Goal: Task Accomplishment & Management: Complete application form

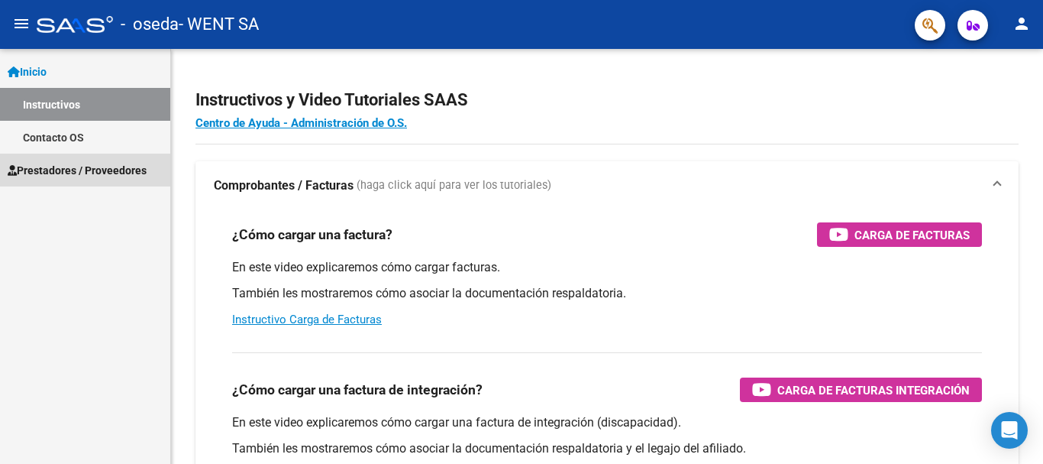
click at [50, 170] on span "Prestadores / Proveedores" at bounding box center [77, 170] width 139 height 17
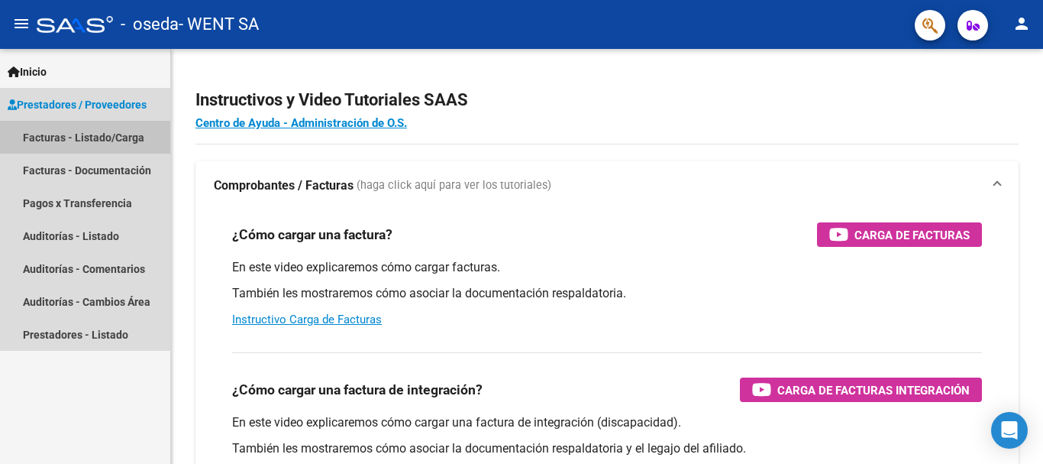
click at [93, 137] on link "Facturas - Listado/Carga" at bounding box center [85, 137] width 170 height 33
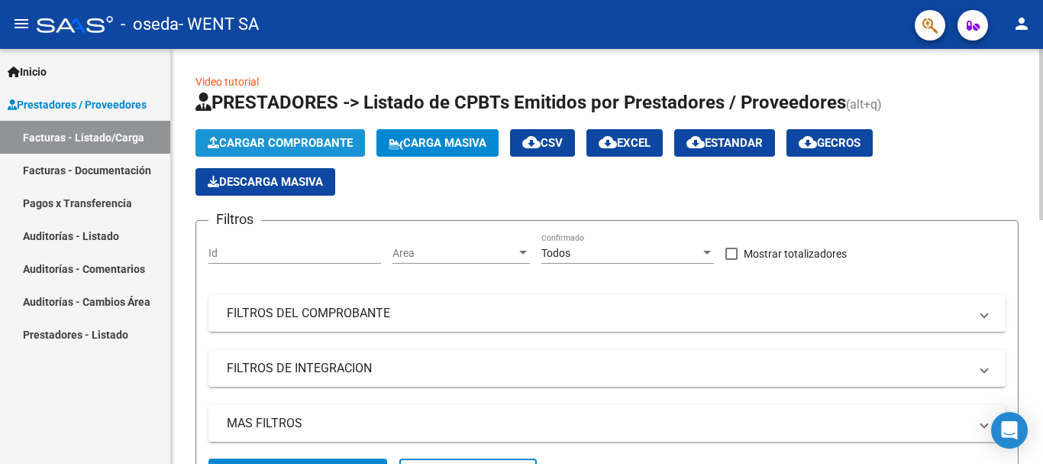
click at [263, 147] on span "Cargar Comprobante" at bounding box center [280, 143] width 145 height 14
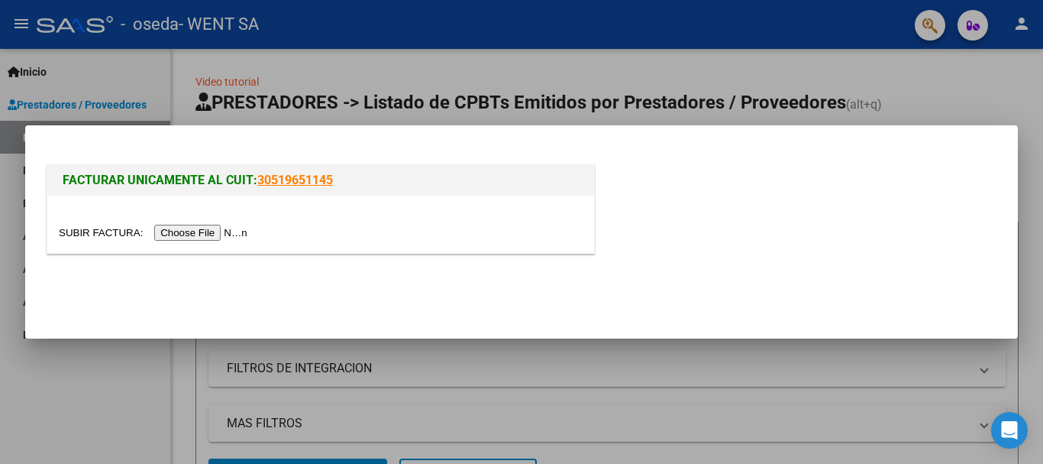
click at [204, 234] on input "file" at bounding box center [155, 233] width 193 height 16
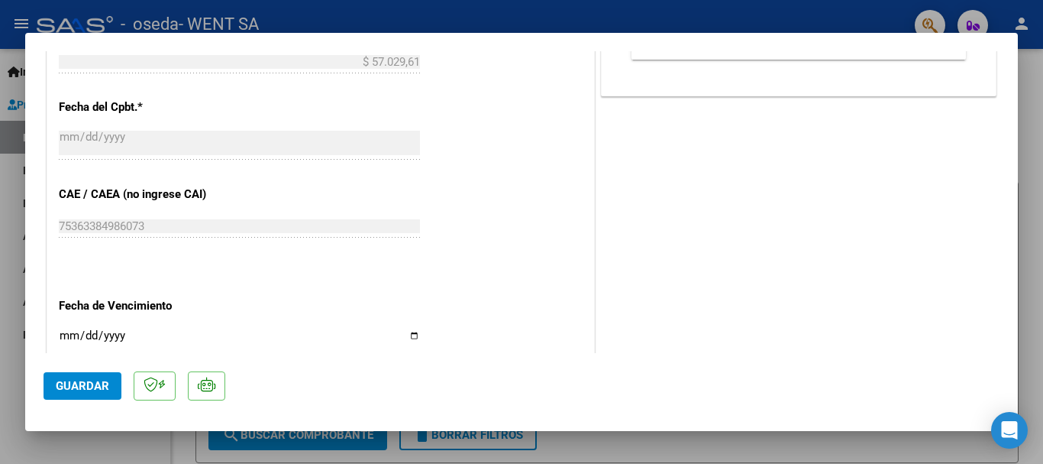
scroll to position [764, 0]
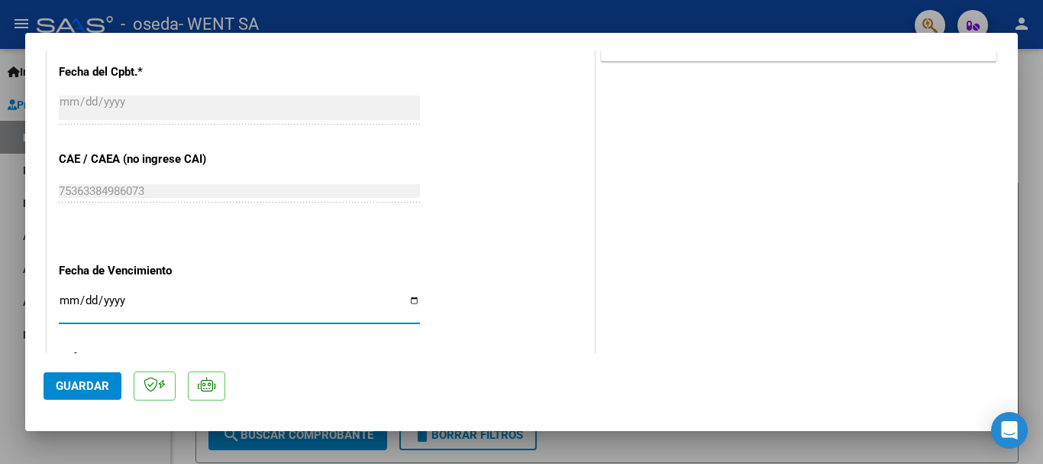
click at [67, 299] on input "Ingresar la fecha" at bounding box center [239, 306] width 361 height 24
type input "[DATE]"
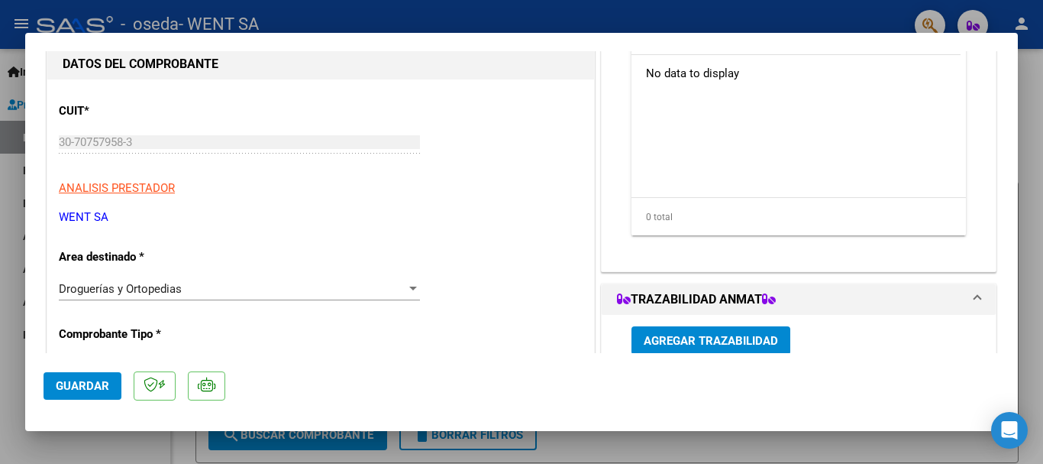
scroll to position [0, 0]
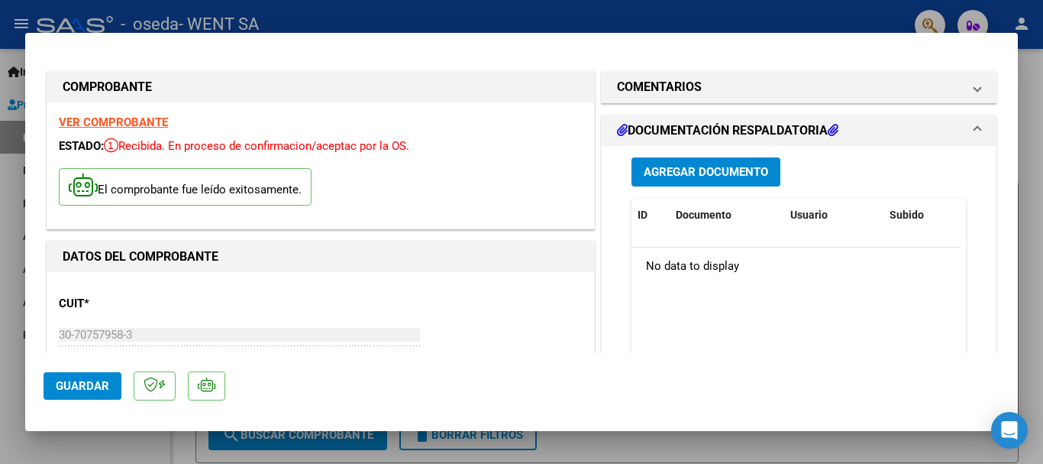
click at [683, 162] on button "Agregar Documento" at bounding box center [706, 171] width 149 height 28
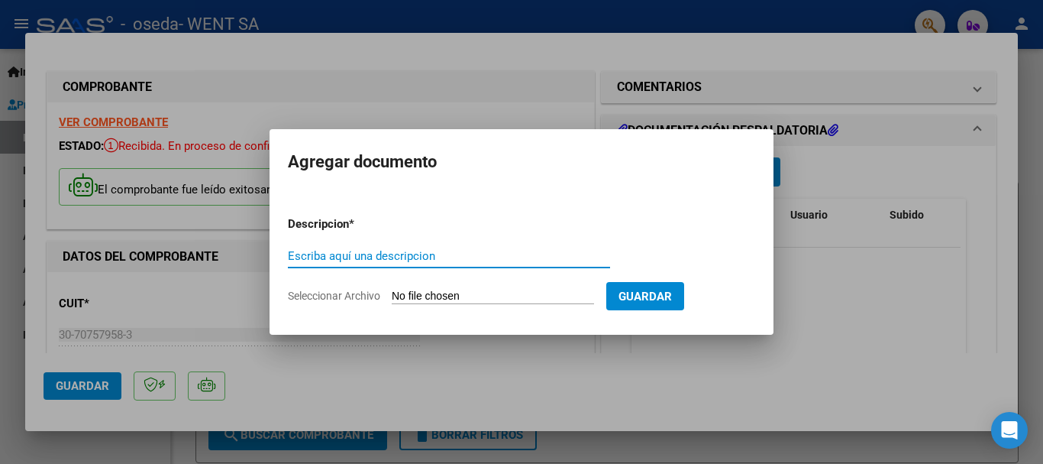
click at [437, 260] on input "Escriba aquí una descripcion" at bounding box center [449, 256] width 322 height 14
type input "DOC"
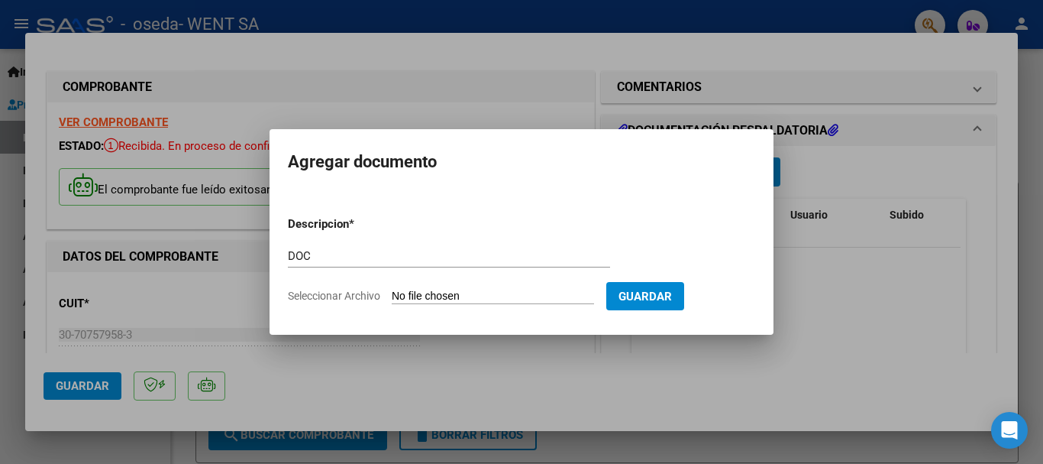
click at [448, 295] on input "Seleccionar Archivo" at bounding box center [493, 296] width 202 height 15
type input "C:\fakepath\111-8826.pdf"
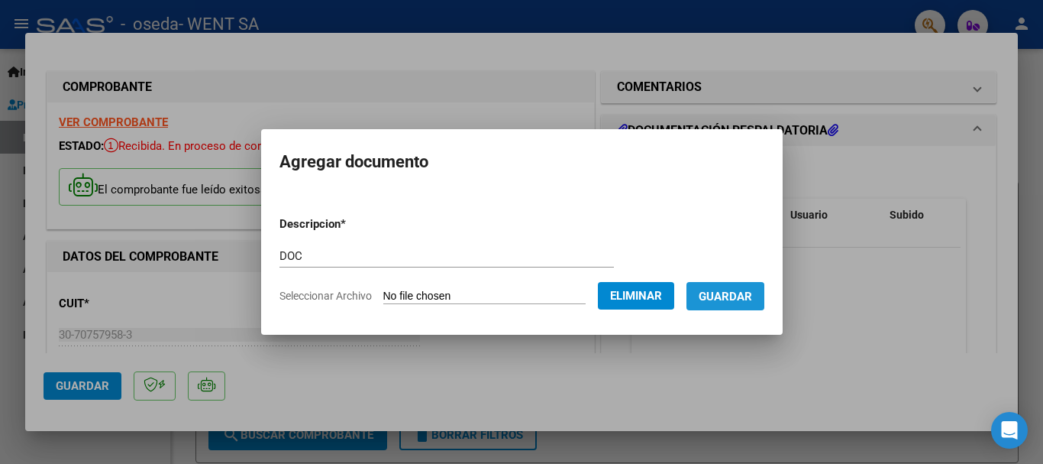
click at [730, 302] on span "Guardar" at bounding box center [725, 296] width 53 height 14
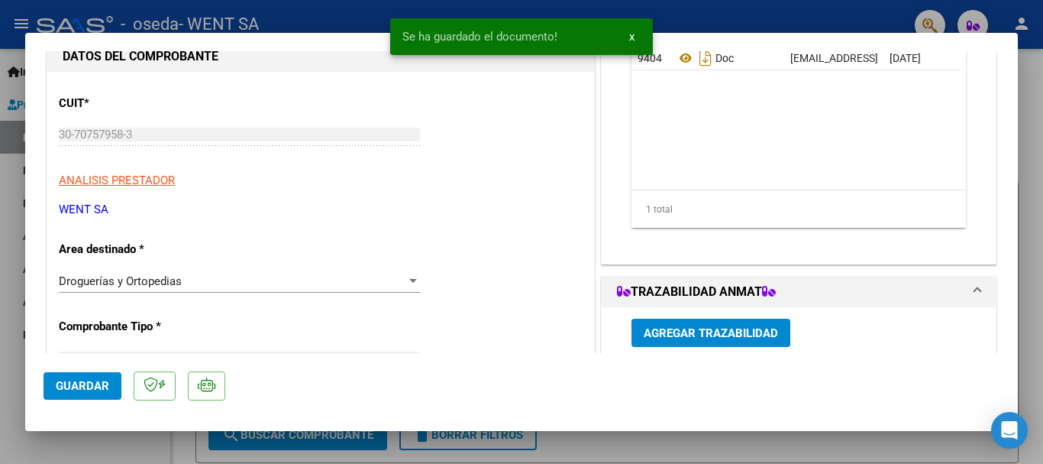
scroll to position [229, 0]
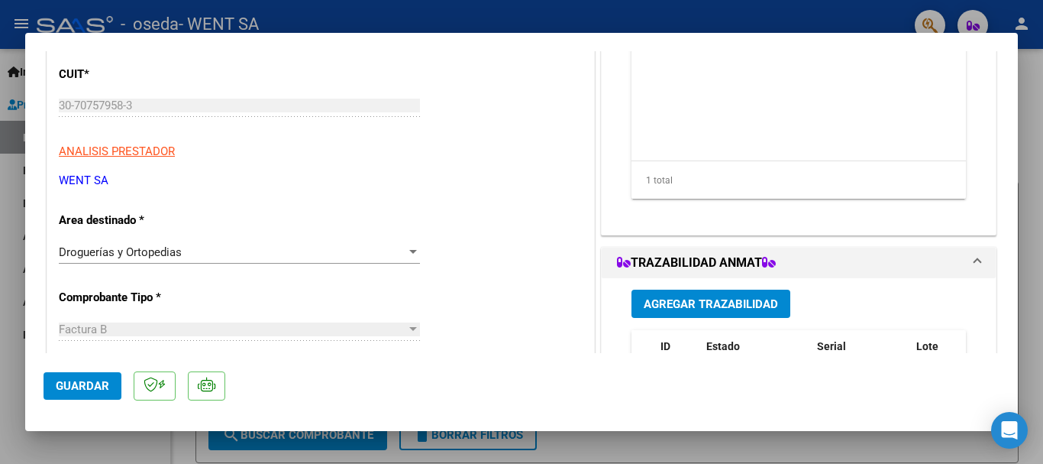
click at [714, 300] on span "Agregar Trazabilidad" at bounding box center [711, 304] width 134 height 14
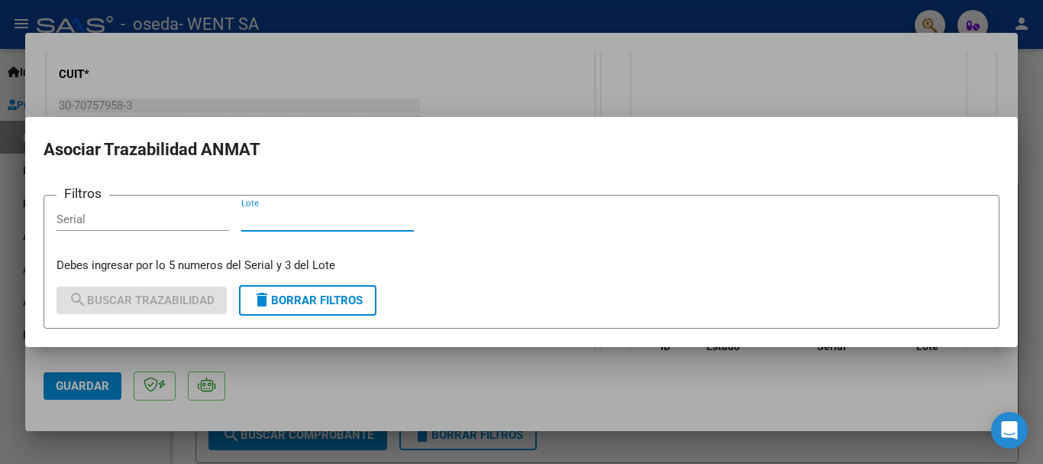
click at [355, 216] on input "Lote" at bounding box center [327, 219] width 173 height 14
type input "485"
drag, startPoint x: 121, startPoint y: 215, endPoint x: 238, endPoint y: 208, distance: 117.1
click at [125, 215] on input "Serial" at bounding box center [143, 219] width 173 height 14
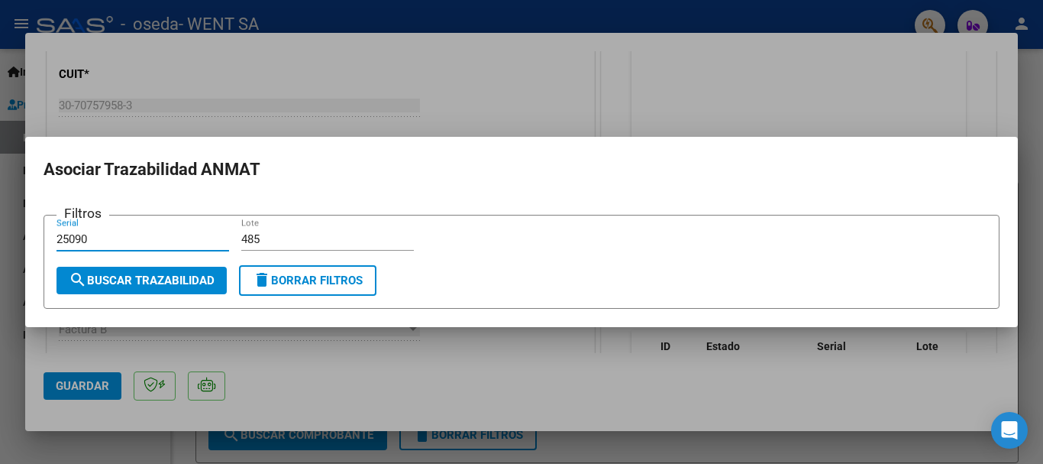
type input "25090"
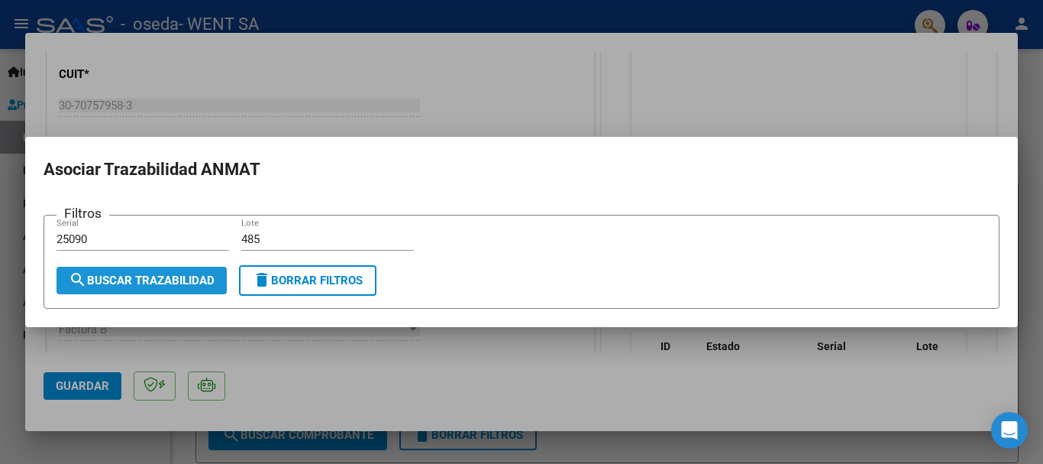
click at [146, 283] on span "search Buscar Trazabilidad" at bounding box center [142, 280] width 146 height 14
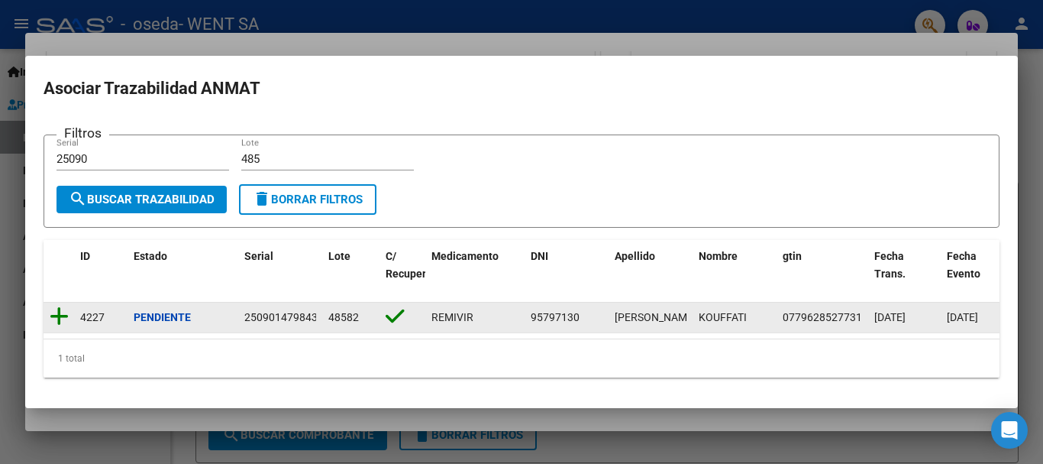
click at [57, 310] on icon at bounding box center [59, 315] width 19 height 21
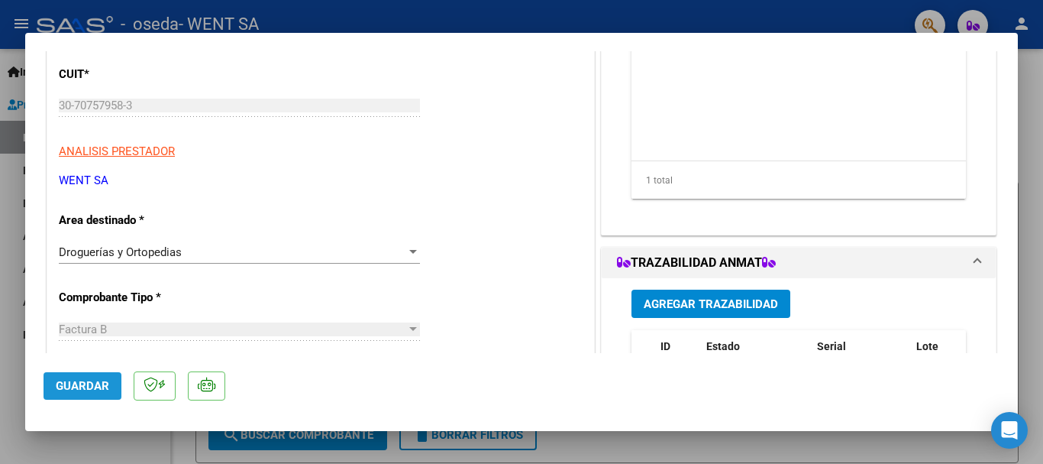
click at [82, 383] on span "Guardar" at bounding box center [82, 386] width 53 height 14
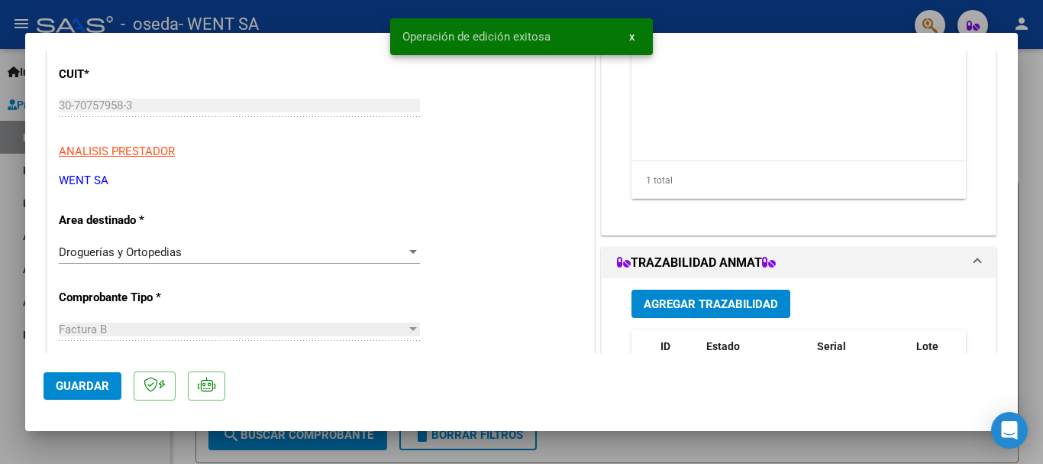
click at [11, 212] on div at bounding box center [521, 232] width 1043 height 464
type input "$ 0,00"
